Goal: Information Seeking & Learning: Learn about a topic

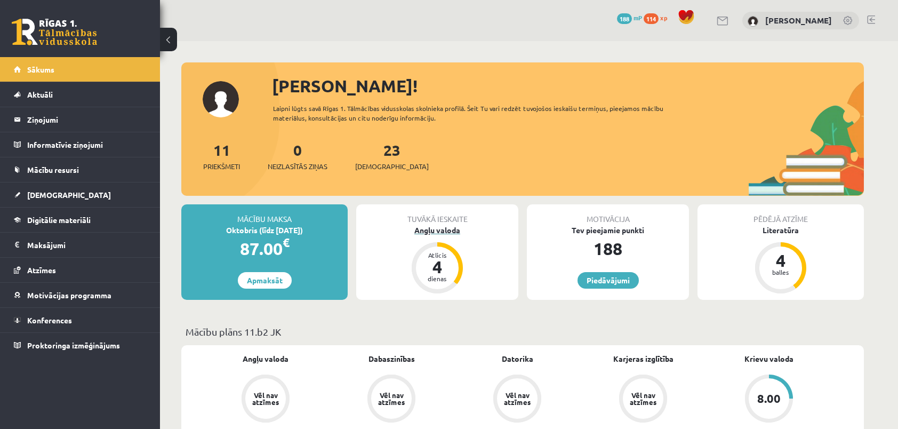
click at [447, 277] on div "dienas" at bounding box center [437, 278] width 32 height 6
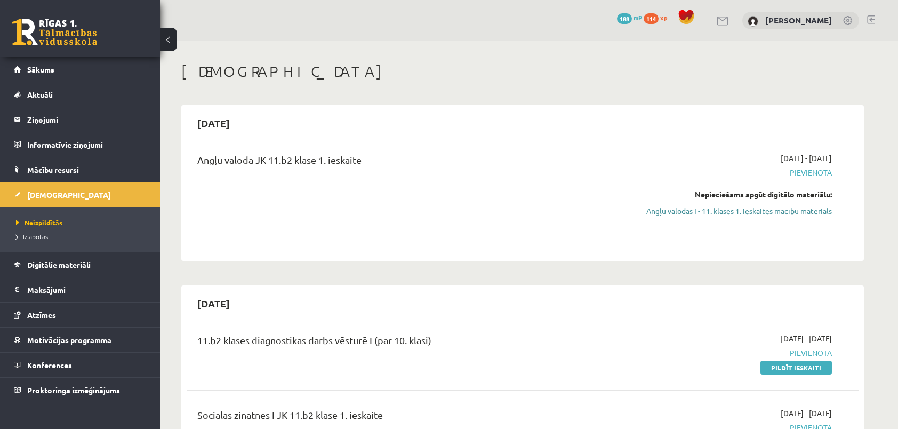
click at [758, 209] on link "Angļu valodas I - 11. klases 1. ieskaites mācību materiāls" at bounding box center [731, 210] width 201 height 11
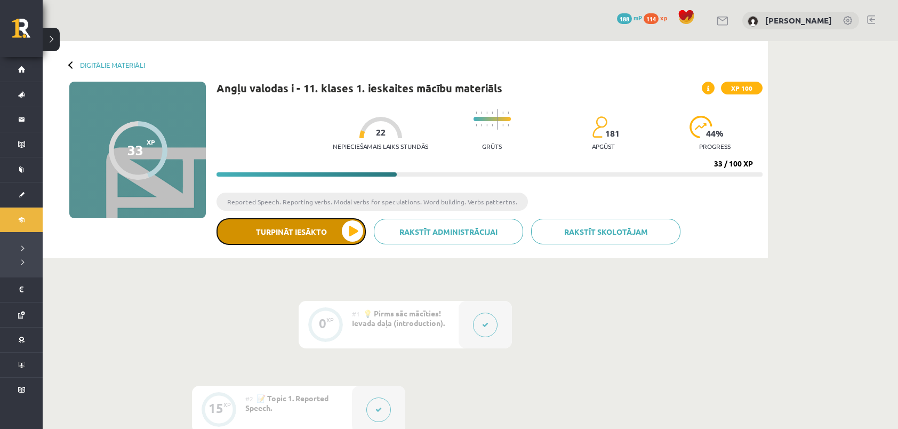
click at [319, 231] on button "Turpināt iesākto" at bounding box center [290, 231] width 149 height 27
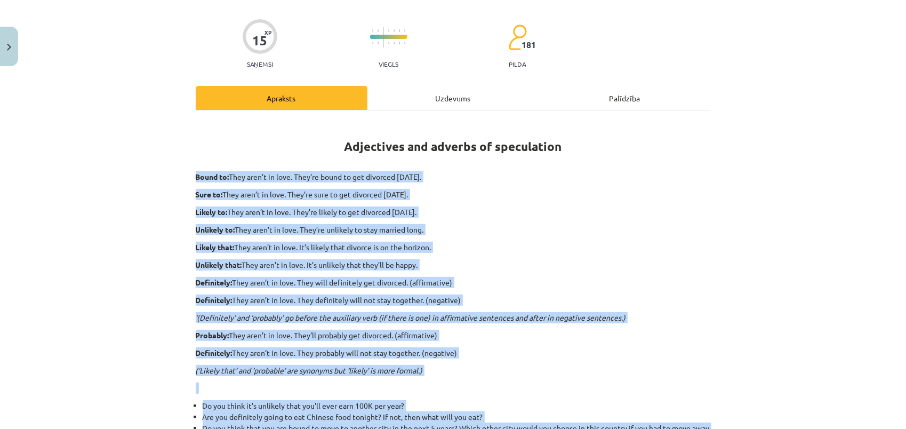
scroll to position [98, 0]
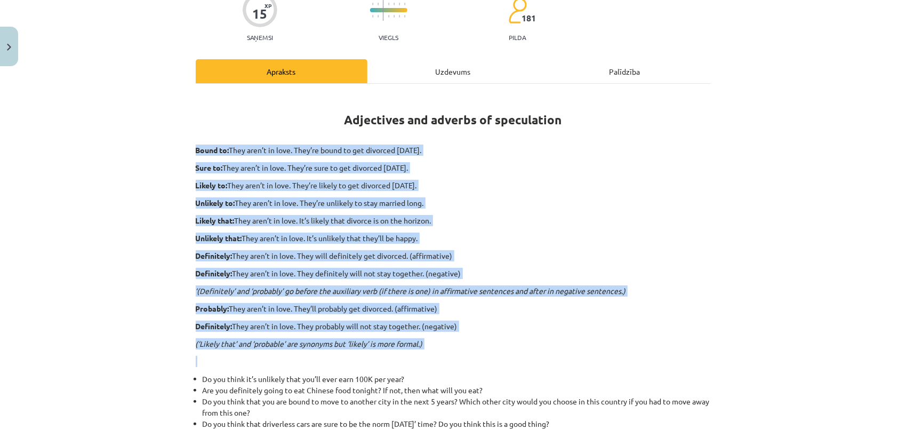
drag, startPoint x: 184, startPoint y: 245, endPoint x: 533, endPoint y: 348, distance: 363.6
click at [533, 348] on div "Mācību tēma: Angļu valodas i - 11. klases 1. ieskaites mācību materiāls #5 📝 To…" at bounding box center [453, 214] width 906 height 429
copy div "Lorem ip: Dolo sita’c ad elit. Sedd’ei tempo in utl etdolore magnaa eni admini.…"
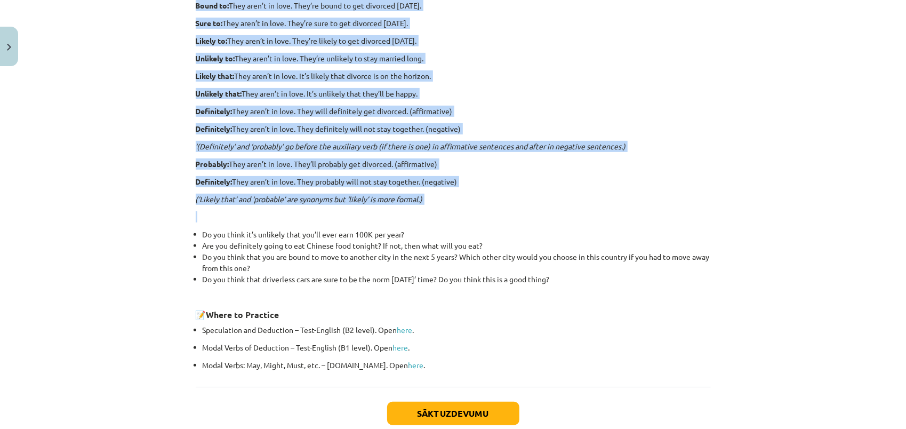
scroll to position [257, 0]
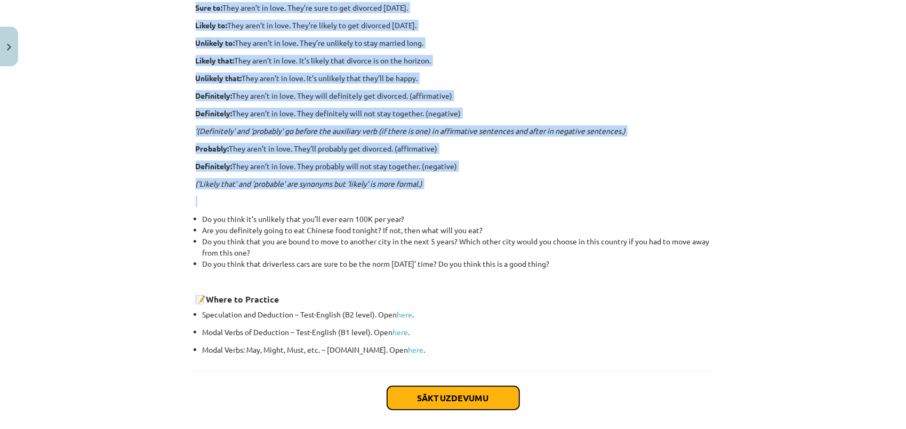
click at [450, 400] on button "Sākt uzdevumu" at bounding box center [453, 397] width 132 height 23
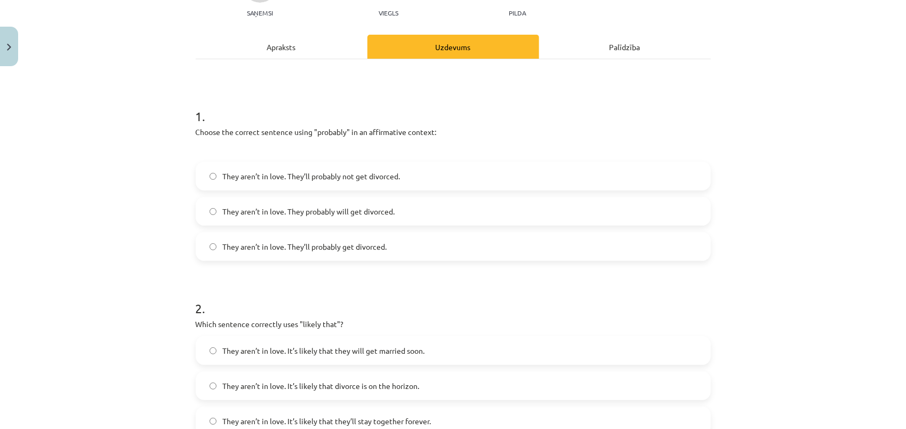
scroll to position [27, 0]
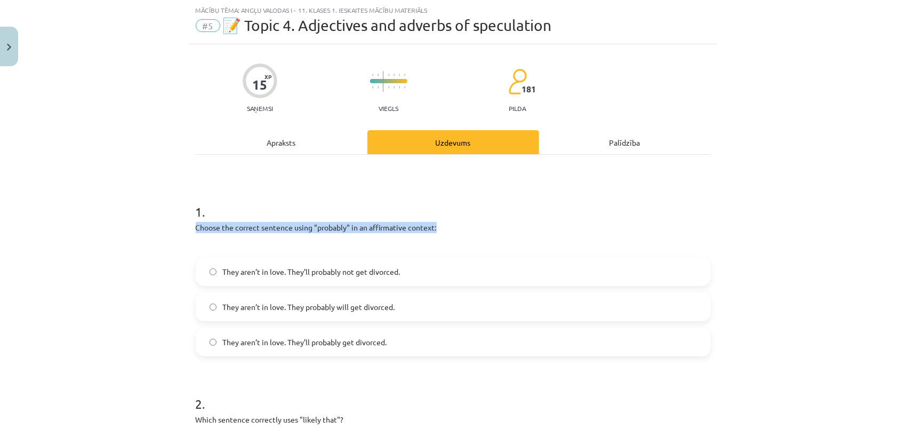
drag, startPoint x: 190, startPoint y: 228, endPoint x: 446, endPoint y: 231, distance: 255.9
click at [431, 259] on label "They aren’t in love. They’ll probably not get divorced." at bounding box center [453, 271] width 513 height 27
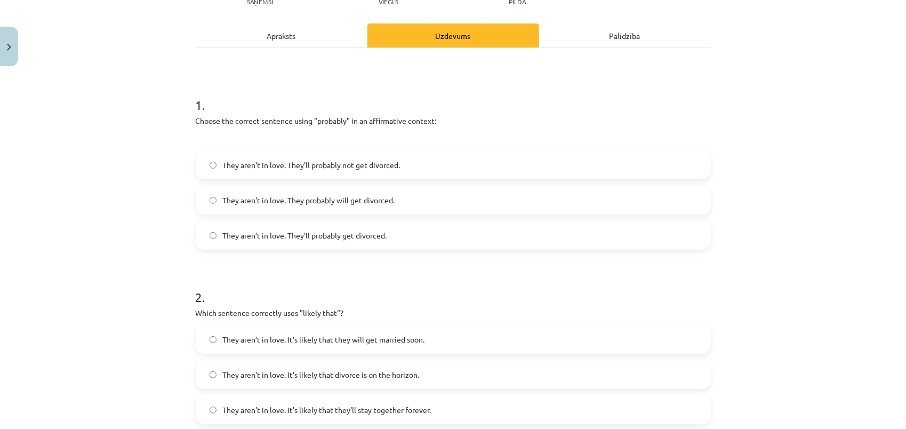
scroll to position [187, 0]
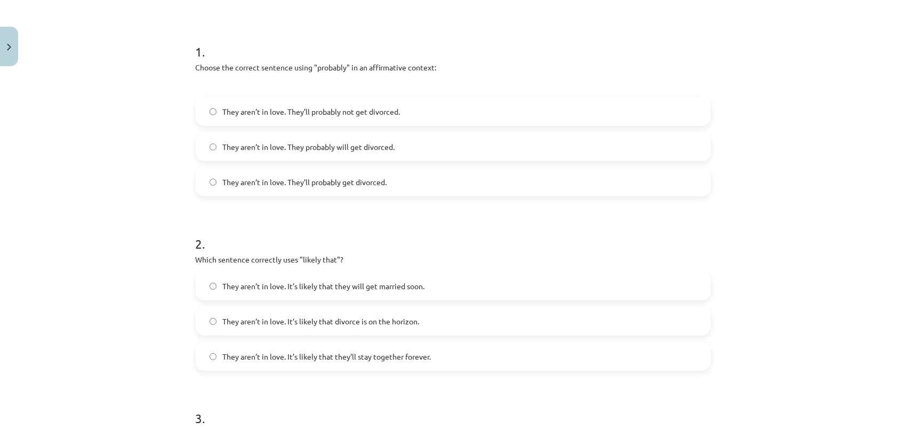
click at [324, 322] on span "They aren’t in love. It’s likely that divorce is on the horizon." at bounding box center [321, 321] width 197 height 11
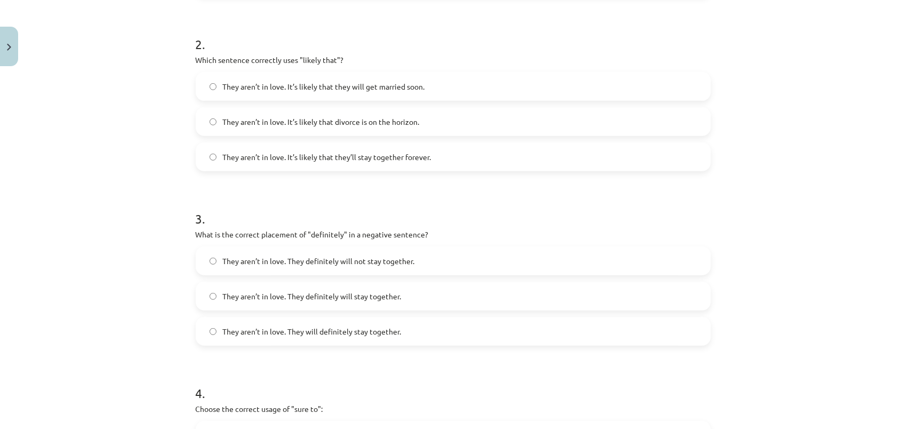
scroll to position [400, 0]
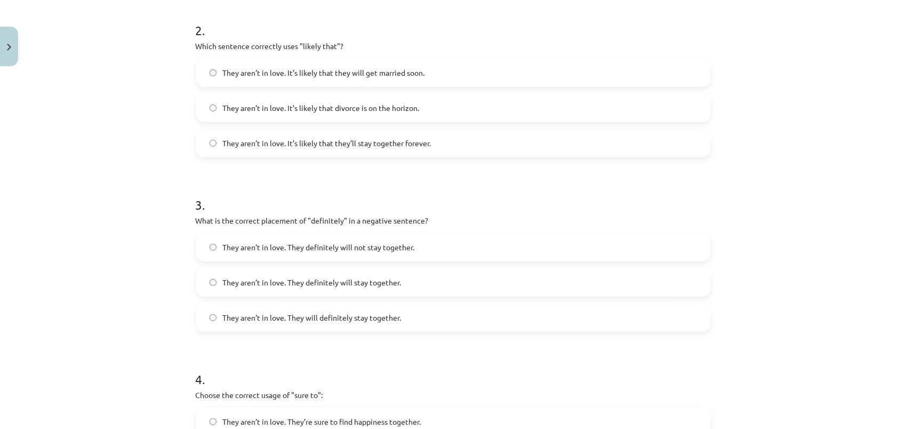
click at [357, 243] on span "They aren’t in love. They definitely will not stay together." at bounding box center [319, 246] width 192 height 11
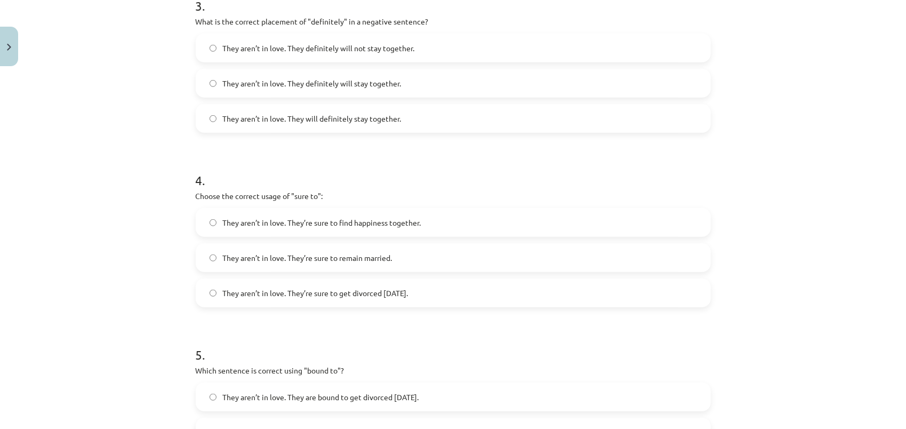
scroll to position [613, 0]
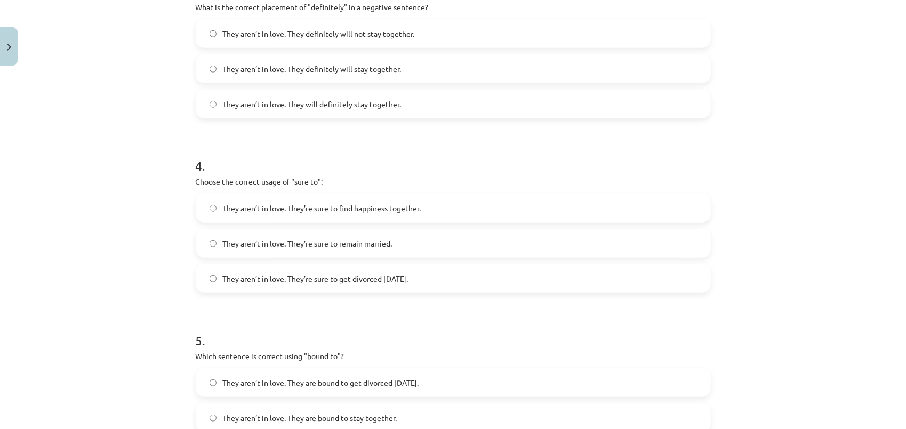
click at [354, 282] on span "They aren’t in love. They’re sure to get divorced within six months." at bounding box center [316, 278] width 186 height 11
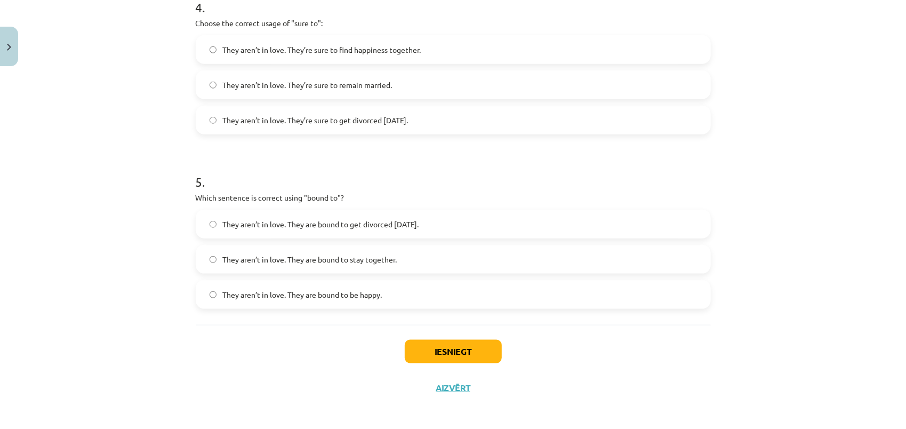
scroll to position [773, 0]
click at [358, 226] on span "They aren’t in love. They are bound to get divorced within six months." at bounding box center [321, 222] width 196 height 11
click at [458, 351] on button "Iesniegt" at bounding box center [453, 349] width 97 height 23
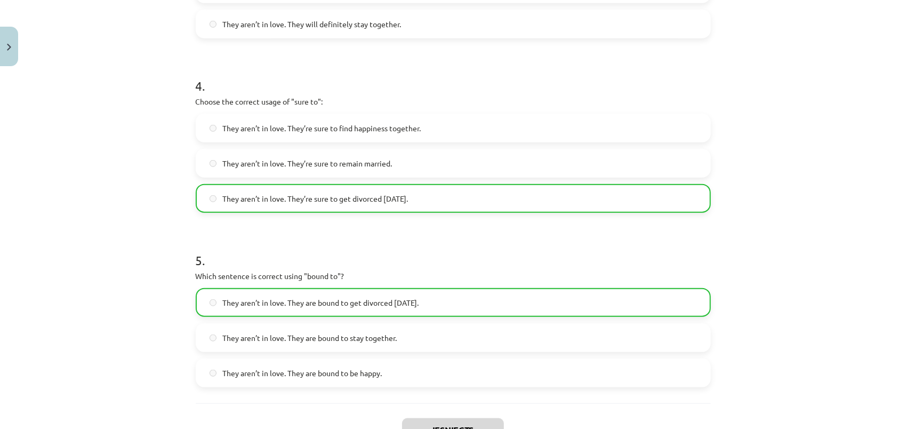
scroll to position [808, 0]
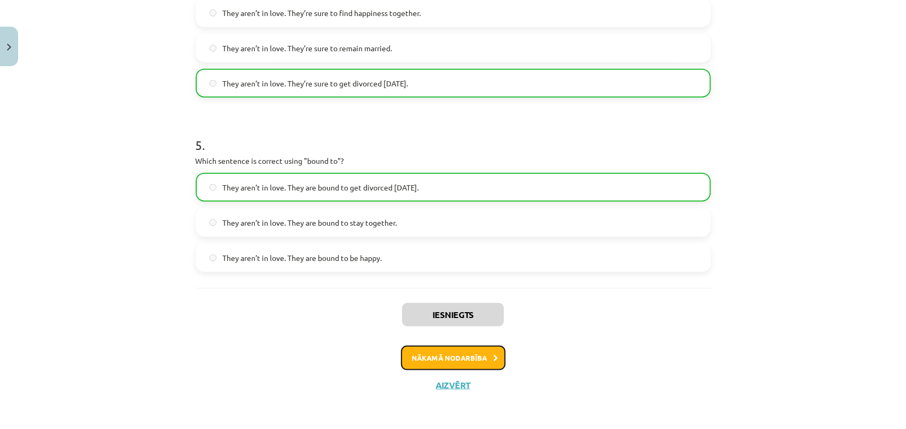
click at [446, 356] on button "Nākamā nodarbība" at bounding box center [453, 357] width 104 height 25
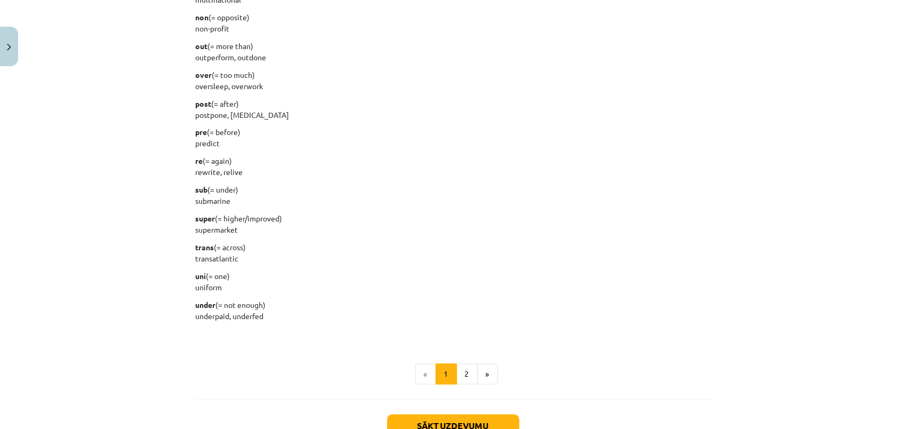
scroll to position [1310, 0]
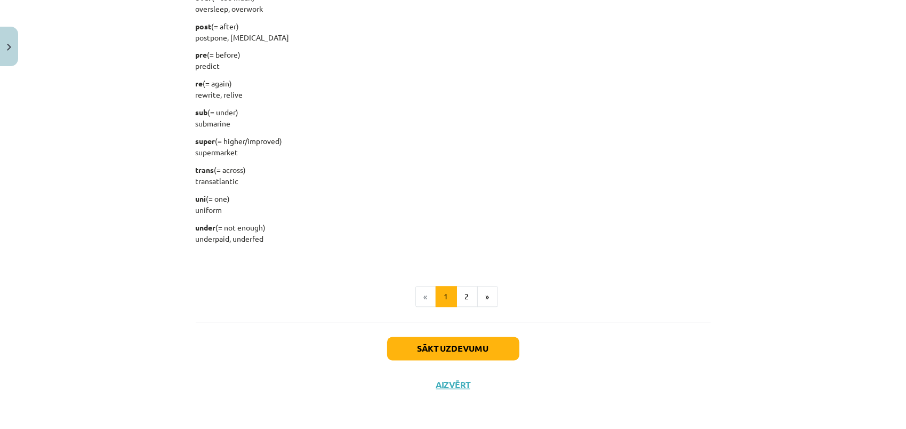
drag, startPoint x: 190, startPoint y: 184, endPoint x: 317, endPoint y: 241, distance: 139.1
copy div "anti (= against) antibodies, anti-social auto (self) autonomous, autobiography,…"
click at [459, 297] on button "2" at bounding box center [466, 296] width 21 height 21
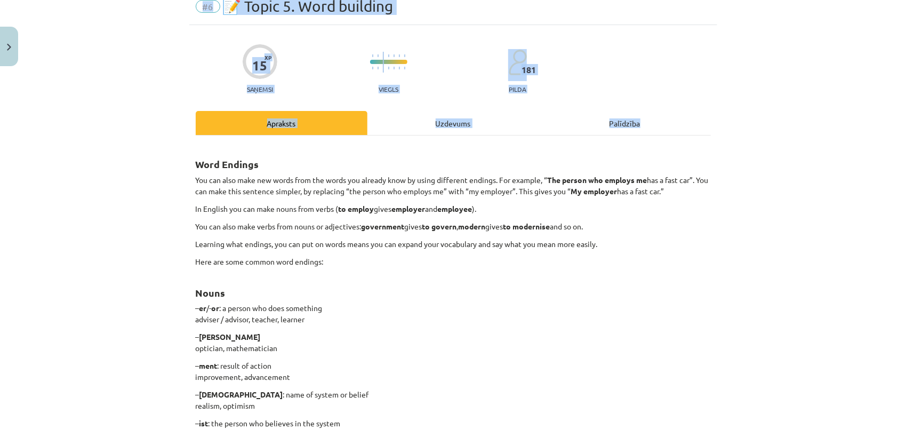
scroll to position [30, 0]
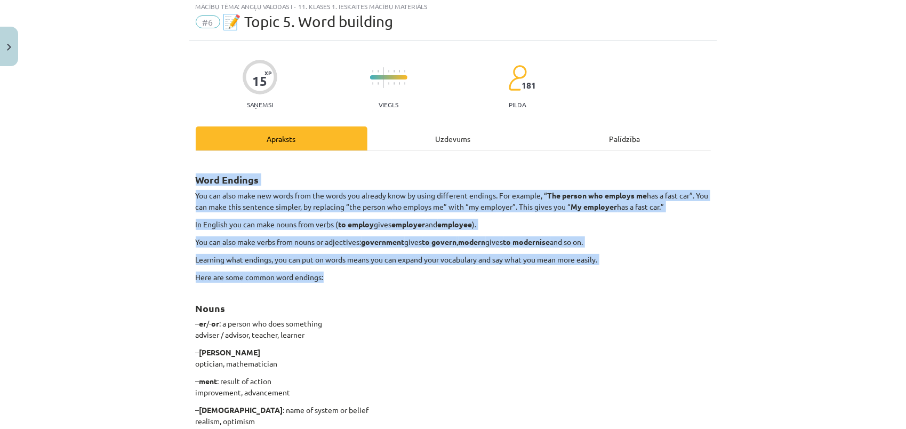
drag, startPoint x: 191, startPoint y: 180, endPoint x: 668, endPoint y: 270, distance: 486.0
copy div "Word Endings You can also make new words from the words you already know by usi…"
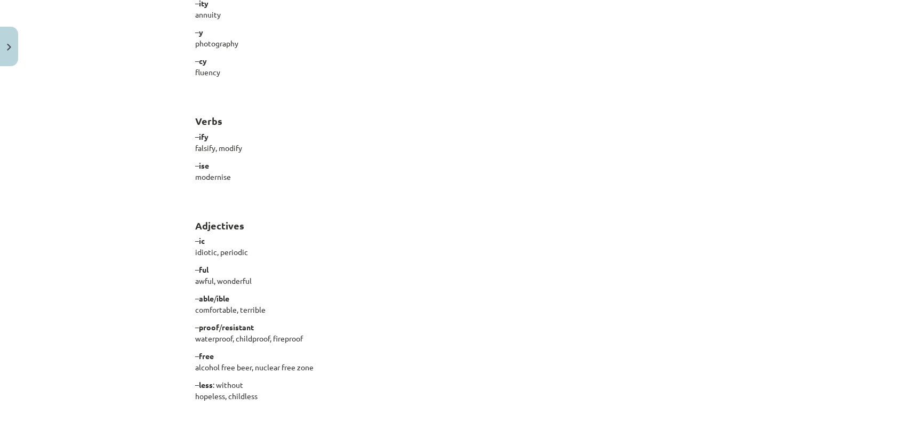
scroll to position [875, 0]
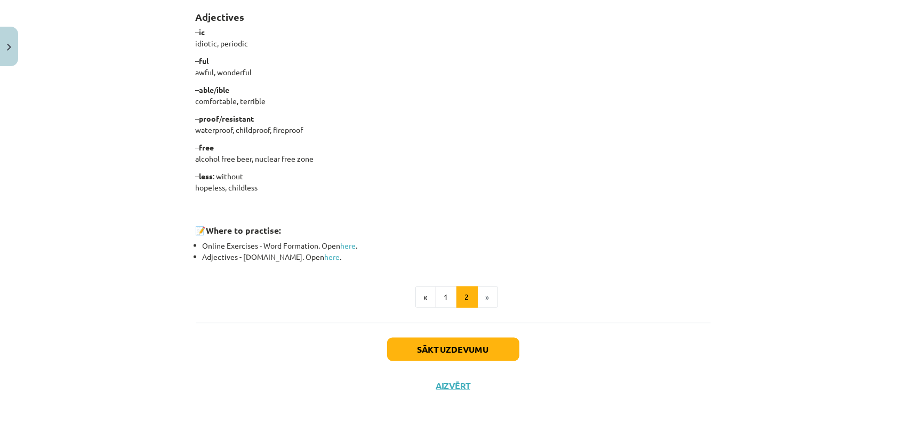
drag, startPoint x: 188, startPoint y: 162, endPoint x: 311, endPoint y: 191, distance: 126.5
copy div "– er /- or : a person who does something adviser / advisor, teacher, learner – …"
